Goal: Task Accomplishment & Management: Manage account settings

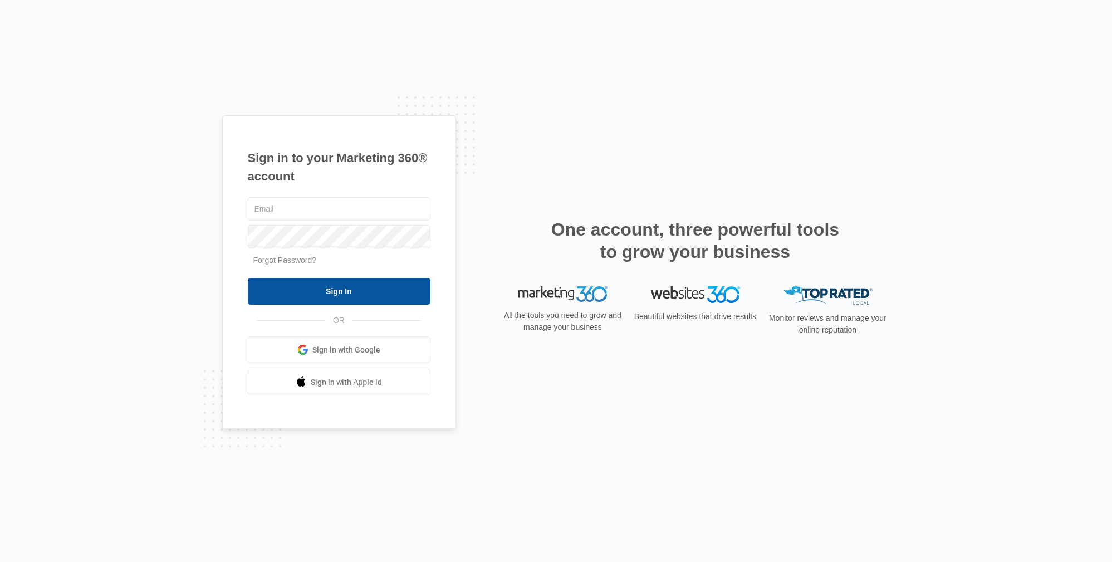
type input "[PERSON_NAME][EMAIL_ADDRESS][DOMAIN_NAME]"
click at [388, 292] on input "Sign In" at bounding box center [339, 291] width 183 height 27
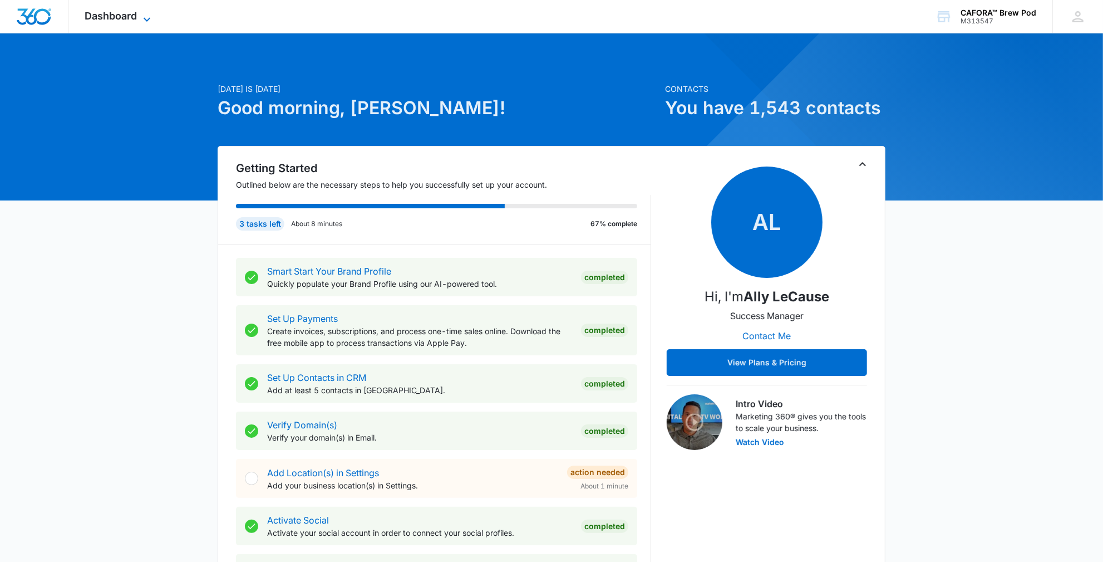
click at [128, 21] on span "Dashboard" at bounding box center [111, 16] width 52 height 12
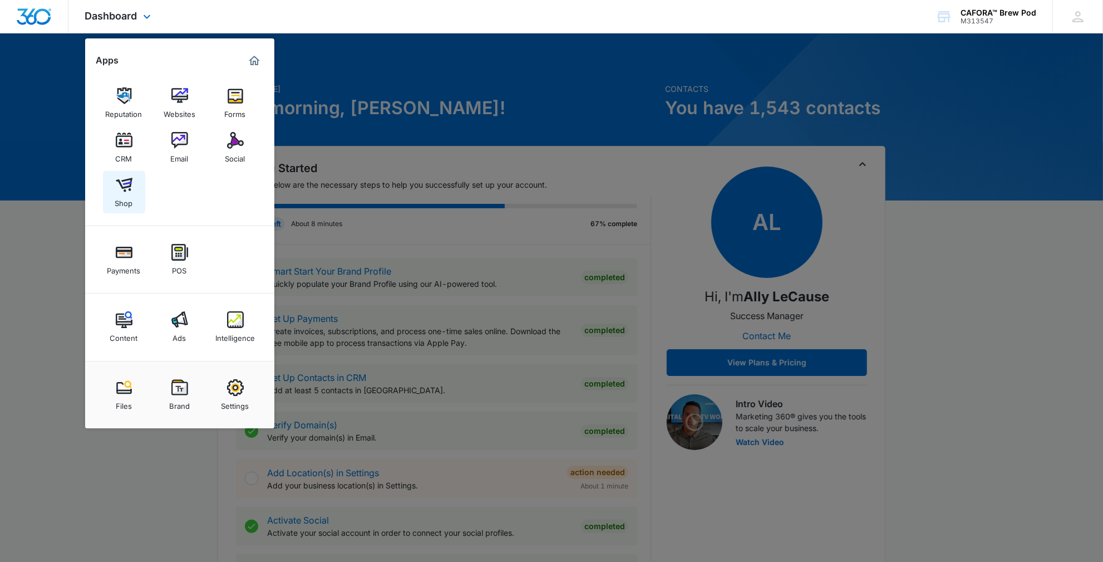
click at [118, 189] on img at bounding box center [124, 184] width 17 height 17
